Goal: Find specific page/section: Find specific page/section

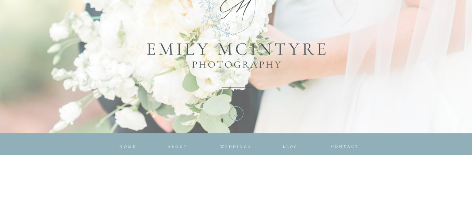
scroll to position [151, 0]
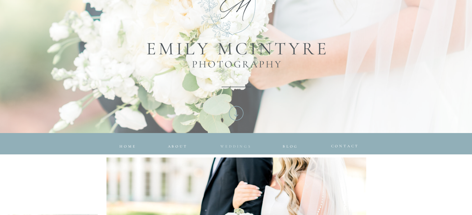
click at [229, 146] on span "Weddings" at bounding box center [235, 146] width 31 height 4
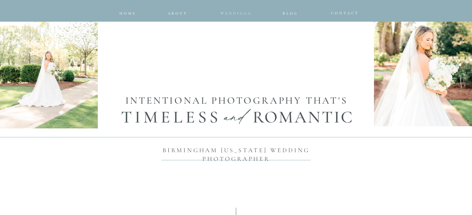
scroll to position [367, 0]
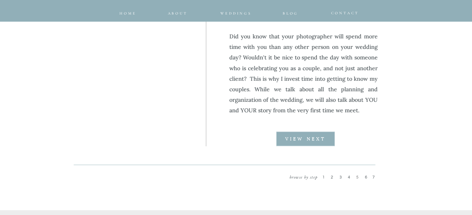
scroll to position [812, 0]
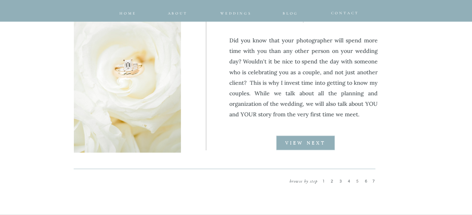
click at [313, 143] on b "VIEW NEXT" at bounding box center [305, 143] width 40 height 4
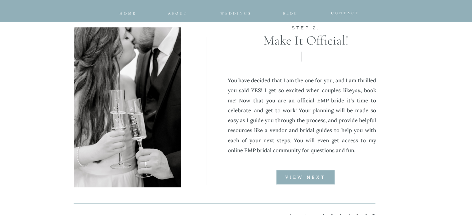
scroll to position [779, 0]
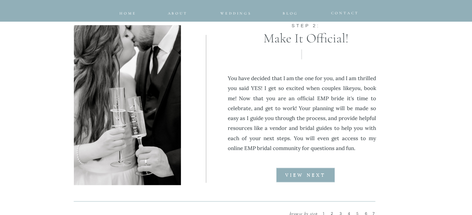
click at [308, 173] on p "VIEW NEXT" at bounding box center [305, 175] width 59 height 5
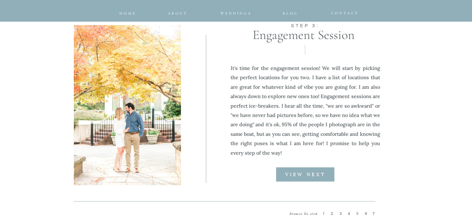
click at [303, 173] on b "VIEW NEXT" at bounding box center [305, 175] width 40 height 4
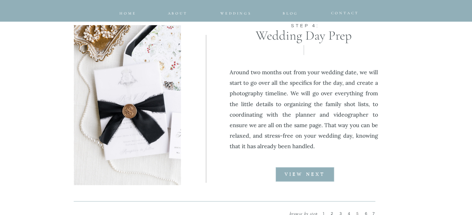
click at [308, 173] on b "VIEW NEXT" at bounding box center [304, 175] width 40 height 4
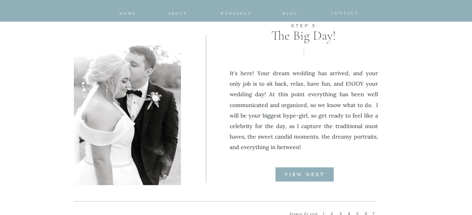
click at [308, 173] on b "VIEW NEXT" at bounding box center [304, 175] width 40 height 4
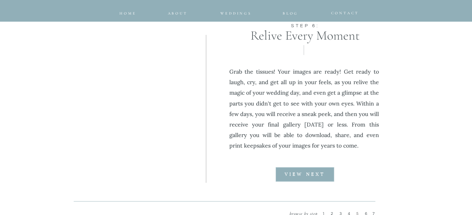
click at [309, 174] on b "VIEW NEXT" at bounding box center [304, 175] width 40 height 4
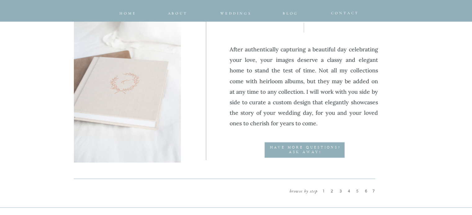
scroll to position [802, 0]
click at [320, 151] on div at bounding box center [304, 151] width 80 height 16
